Goal: Browse casually

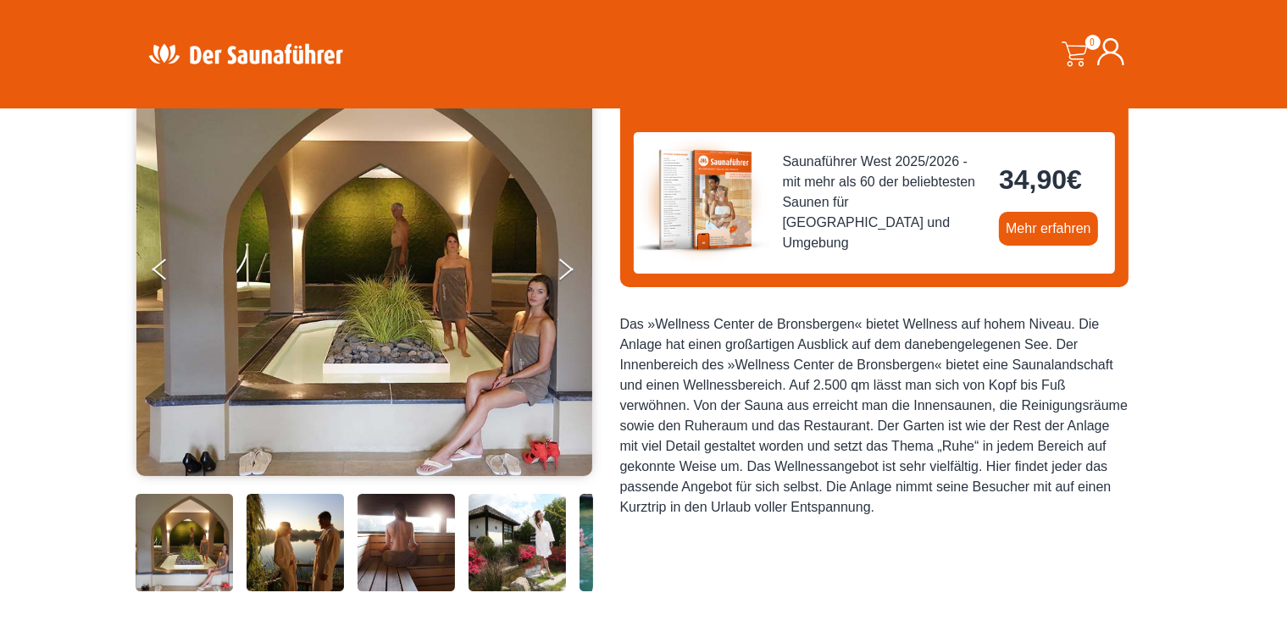
scroll to position [268, 0]
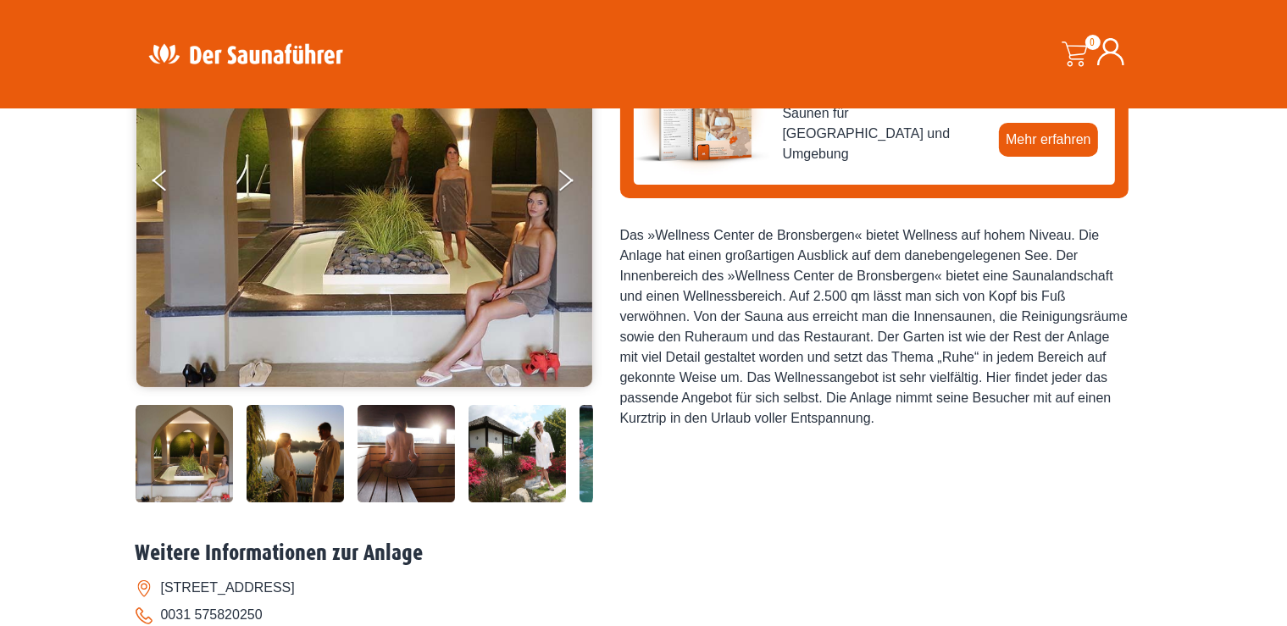
click at [283, 442] on img at bounding box center [295, 453] width 97 height 97
click at [564, 181] on button "Next" at bounding box center [577, 184] width 42 height 42
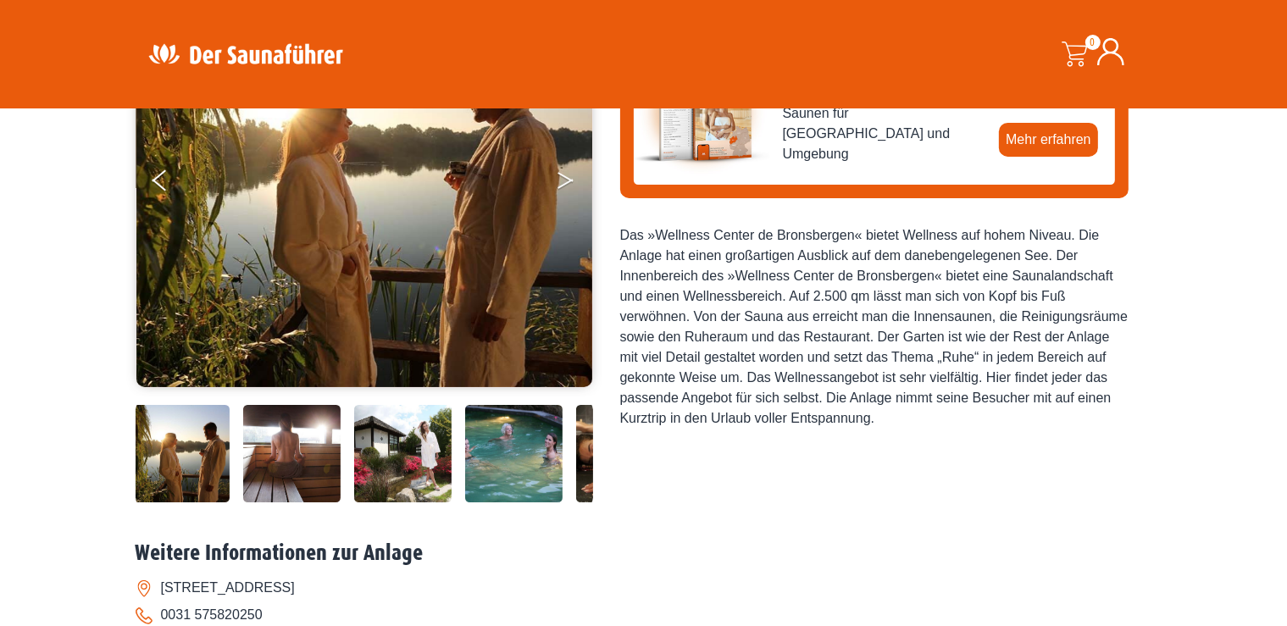
click at [564, 180] on button "Next" at bounding box center [577, 184] width 42 height 42
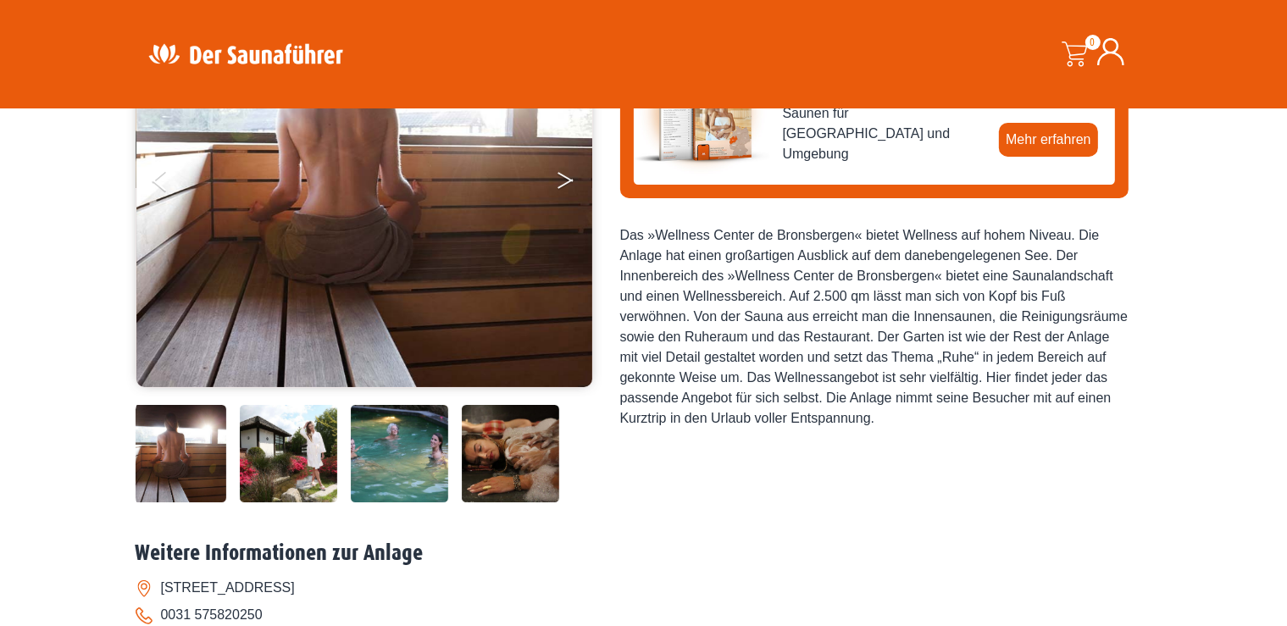
click at [559, 178] on button "Next" at bounding box center [577, 184] width 42 height 42
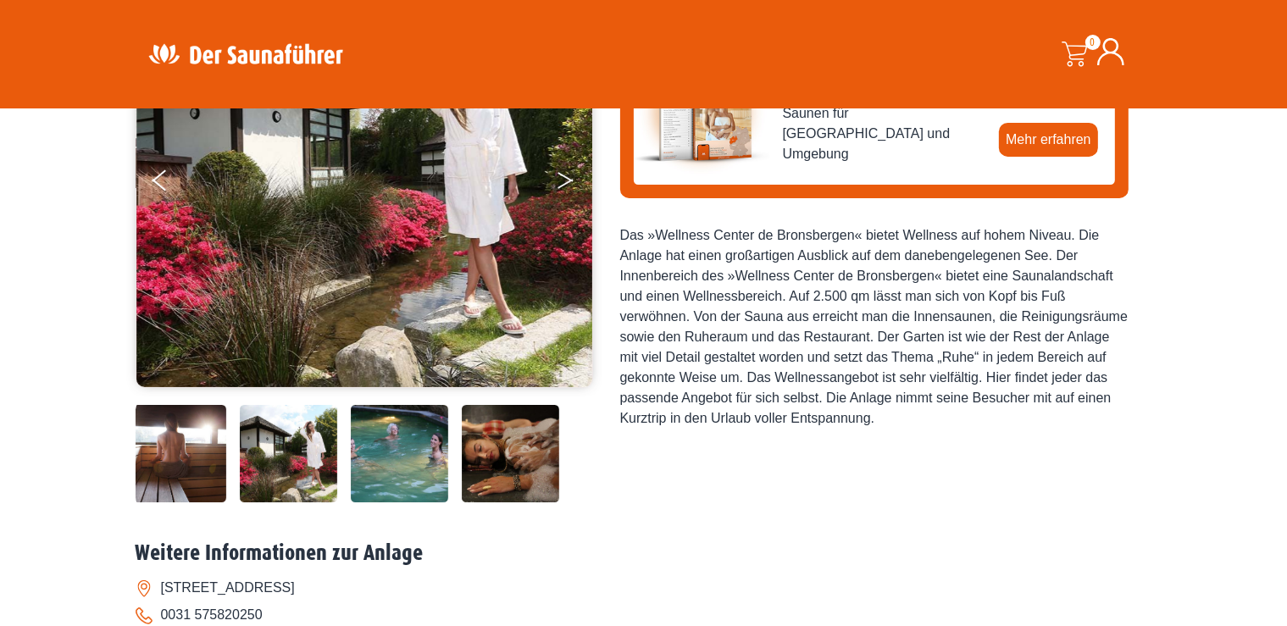
click at [558, 178] on button "Next" at bounding box center [577, 184] width 42 height 42
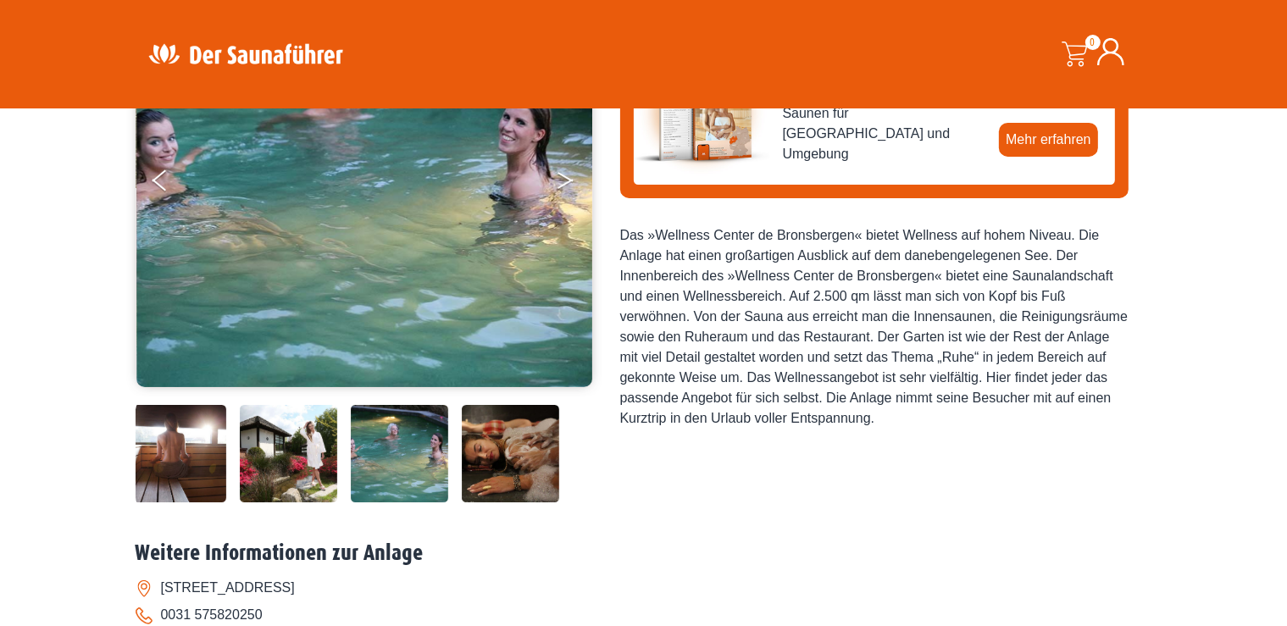
click at [556, 178] on button "Next" at bounding box center [577, 184] width 42 height 42
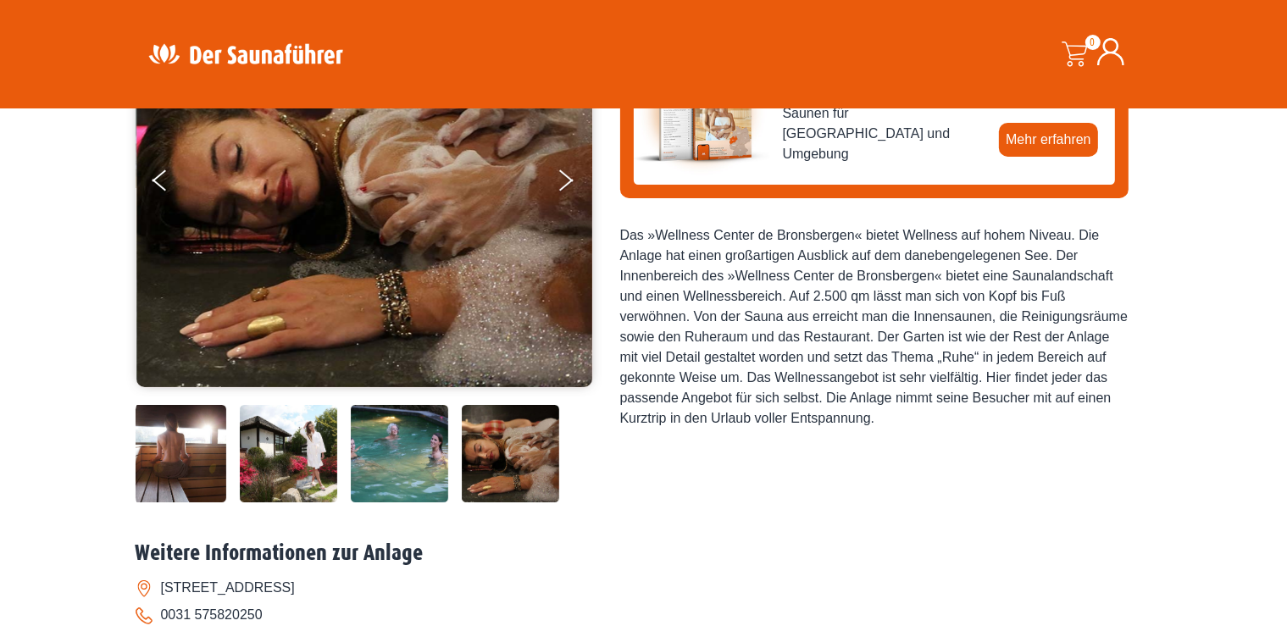
click at [554, 177] on img at bounding box center [364, 179] width 457 height 415
click at [567, 177] on icon "Next" at bounding box center [565, 177] width 15 height 10
click at [570, 178] on icon "Next" at bounding box center [565, 177] width 15 height 10
click at [564, 178] on button "Next" at bounding box center [577, 184] width 42 height 42
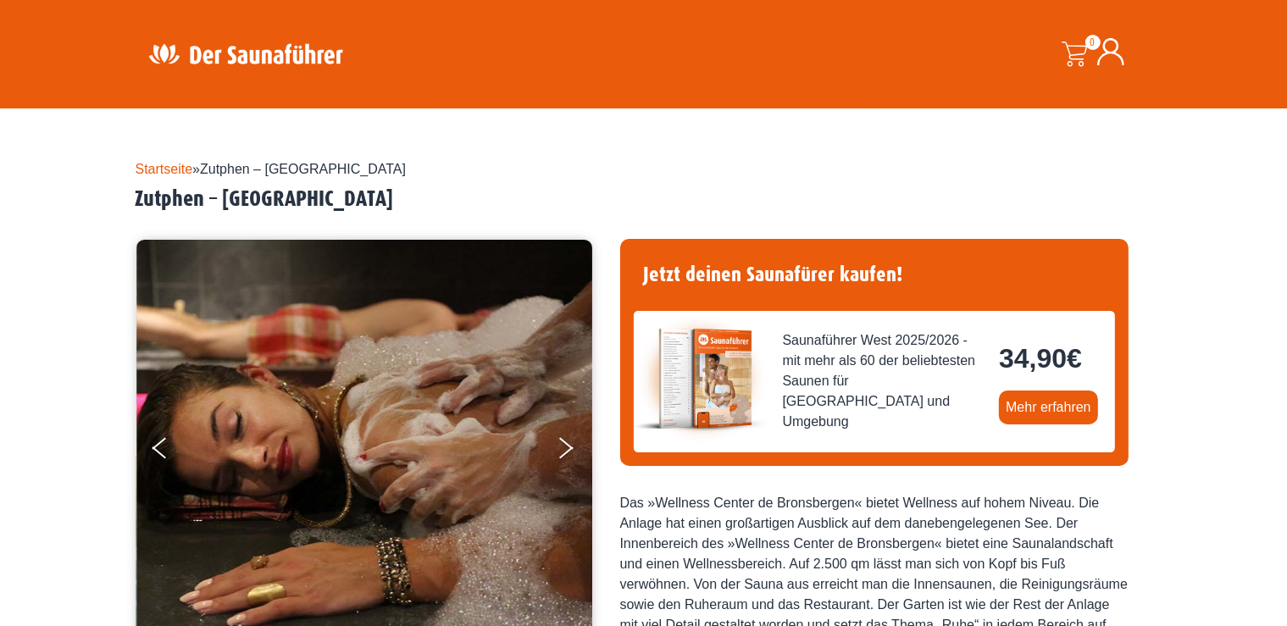
scroll to position [89, 0]
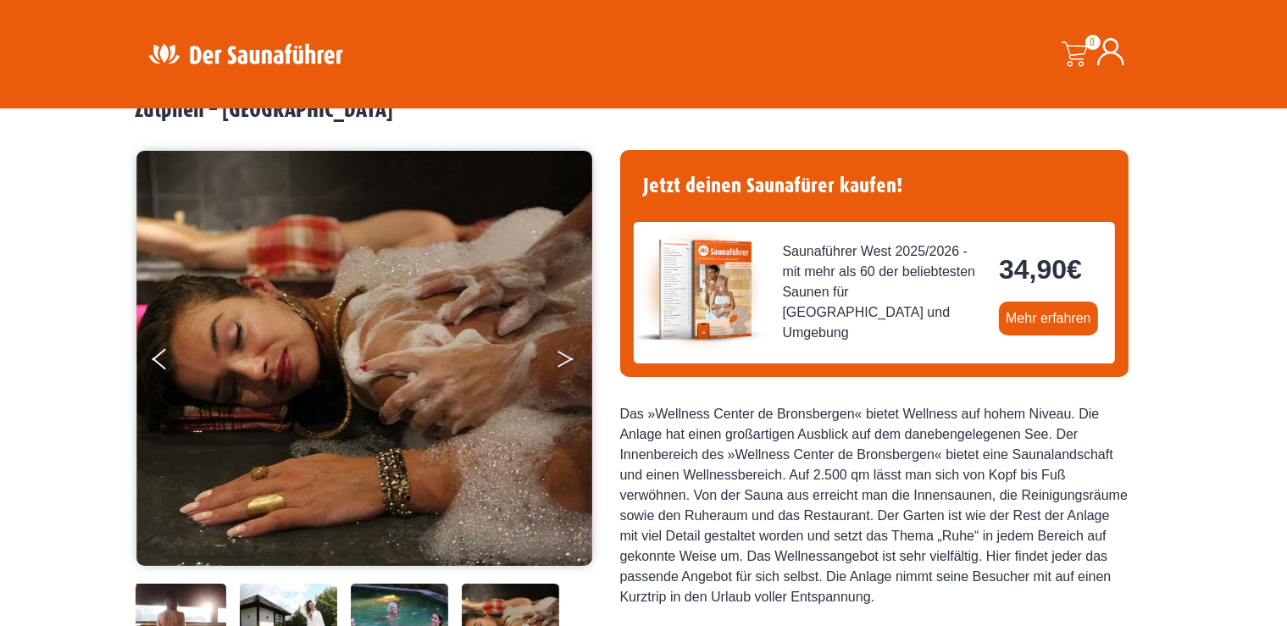
click at [566, 353] on button "Next" at bounding box center [577, 363] width 42 height 42
click at [144, 357] on img at bounding box center [364, 358] width 457 height 415
click at [157, 355] on button "Previous" at bounding box center [174, 363] width 42 height 42
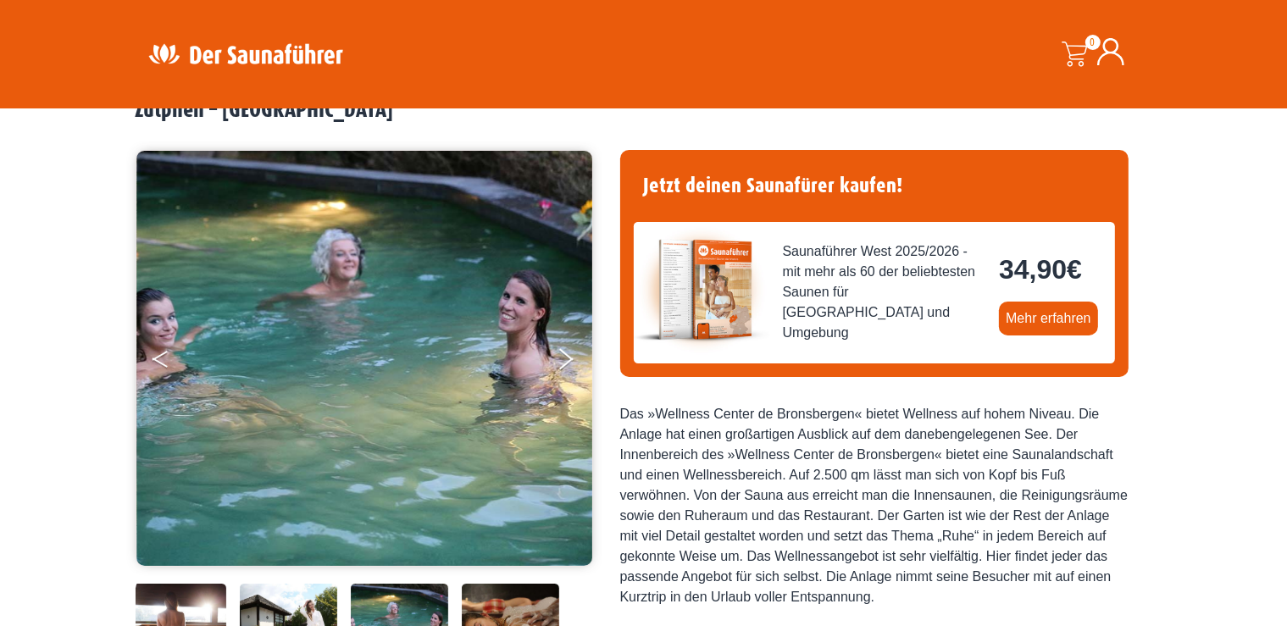
click at [158, 354] on button "Previous" at bounding box center [174, 363] width 42 height 42
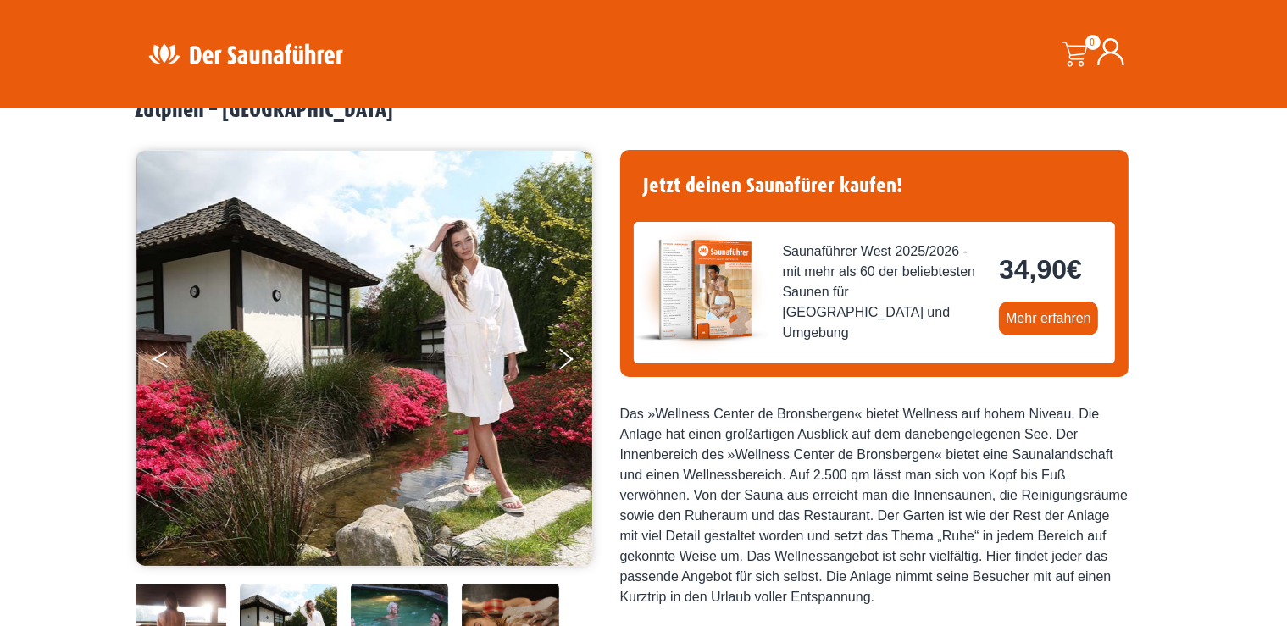
click at [158, 354] on button "Previous" at bounding box center [174, 363] width 42 height 42
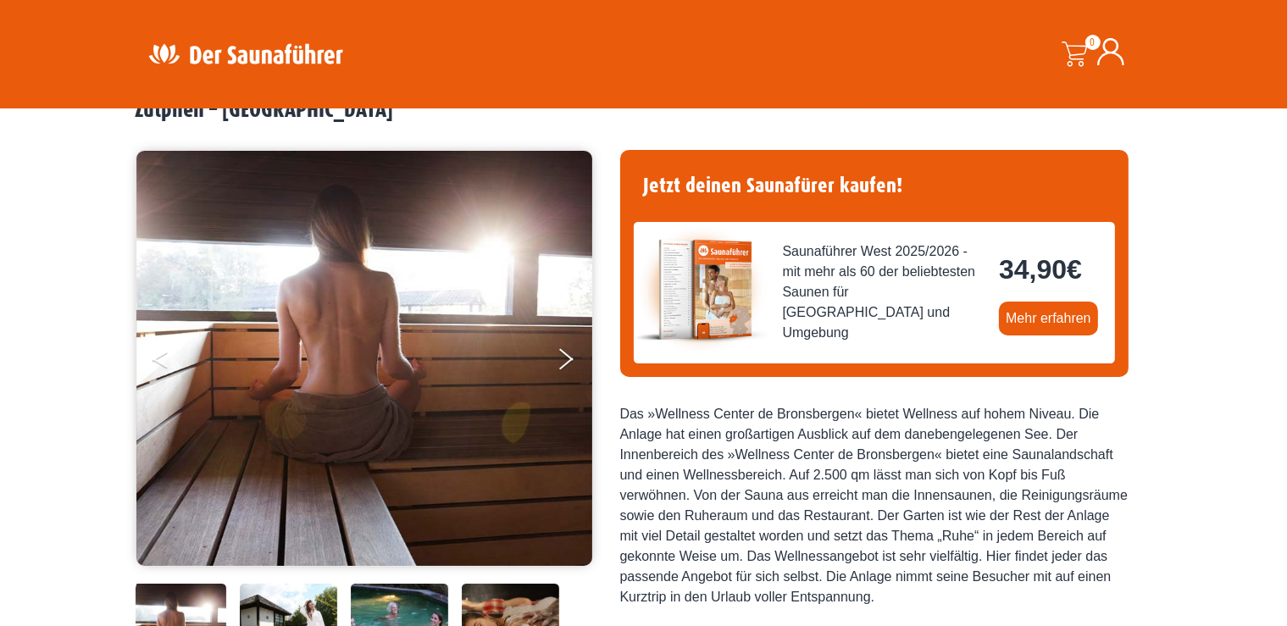
click at [158, 354] on button "Previous" at bounding box center [174, 363] width 42 height 42
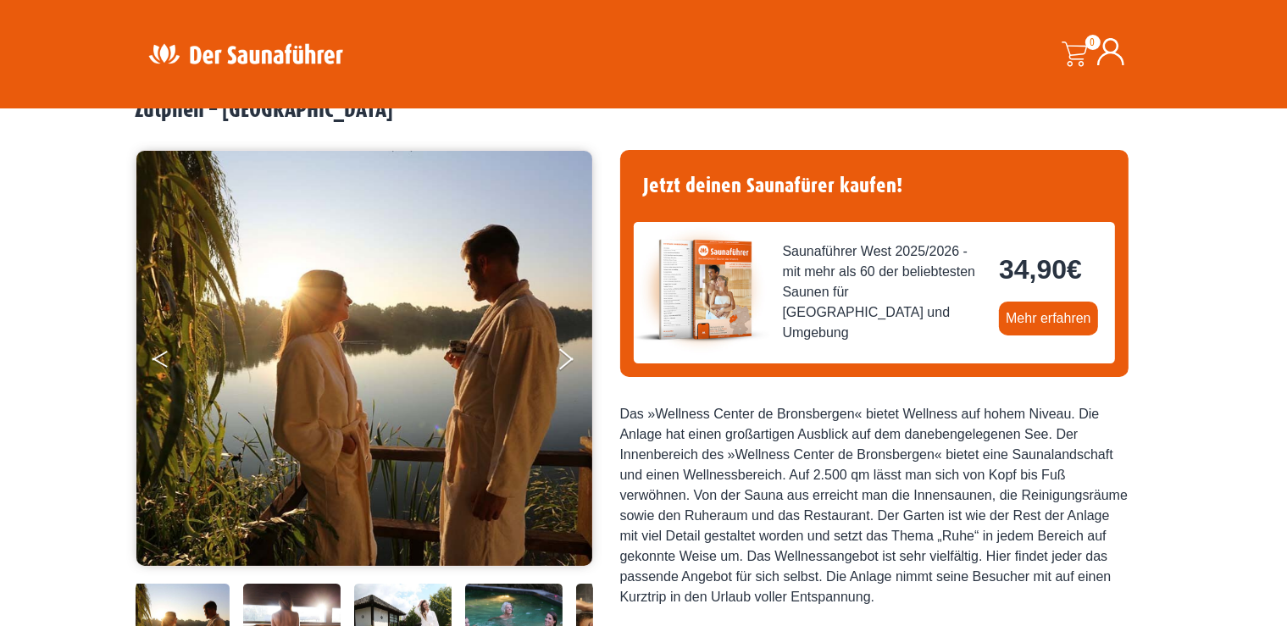
click at [158, 354] on button "Previous" at bounding box center [174, 363] width 42 height 42
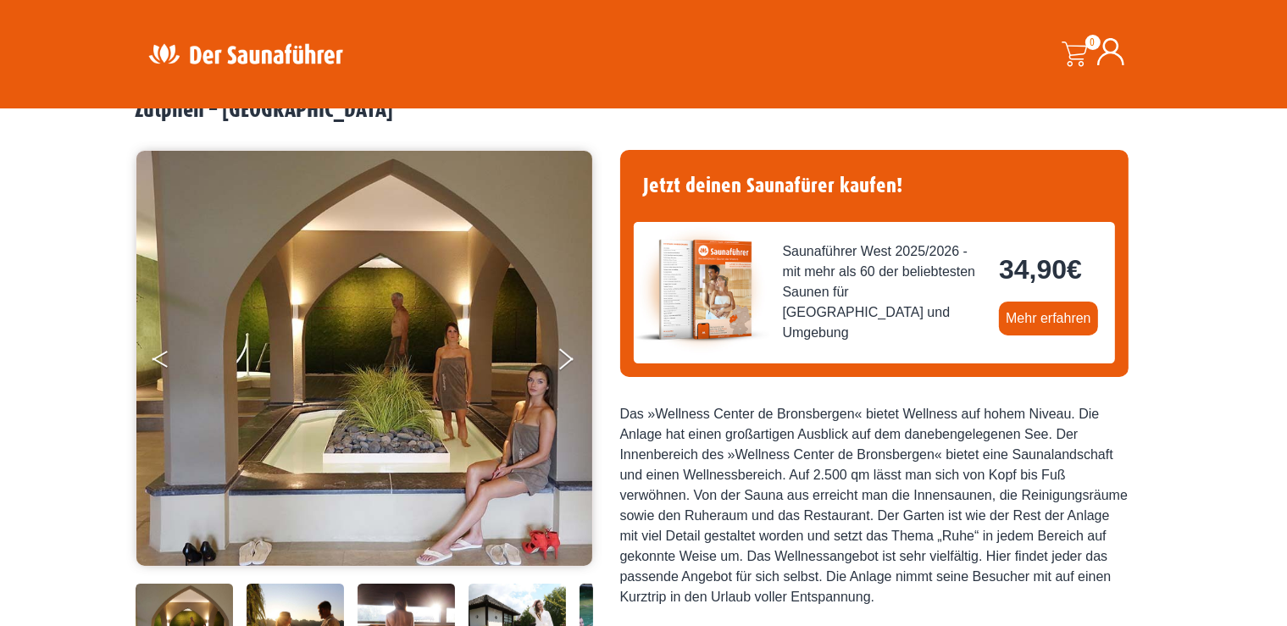
click at [158, 354] on button "Previous" at bounding box center [174, 363] width 42 height 42
click at [157, 358] on icon "Previous" at bounding box center [160, 356] width 15 height 10
